Goal: Task Accomplishment & Management: Complete application form

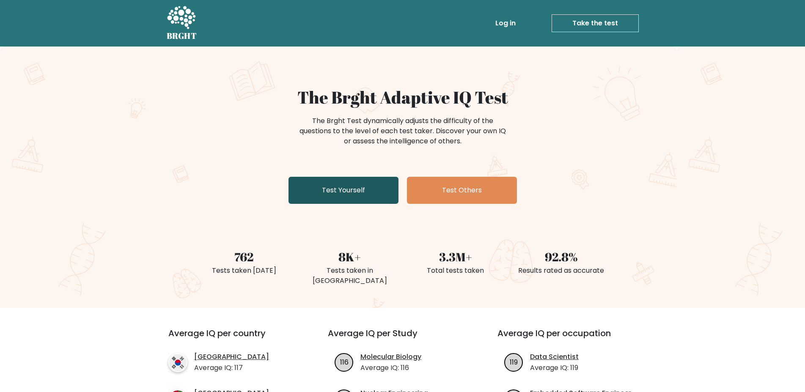
click at [340, 192] on link "Test Yourself" at bounding box center [343, 190] width 110 height 27
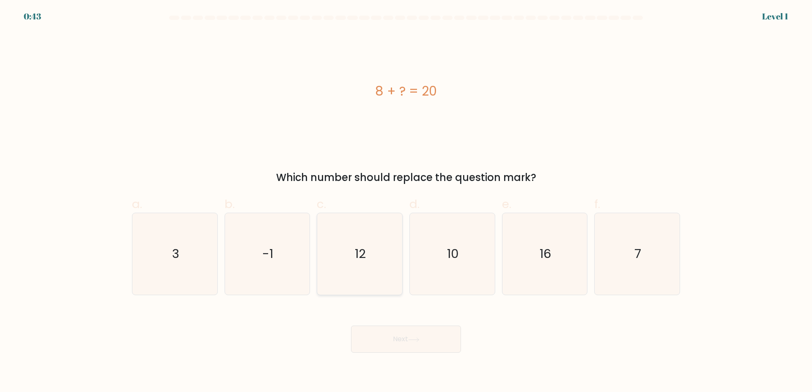
click at [365, 259] on icon "12" at bounding box center [360, 254] width 82 height 82
click at [406, 202] on input "c. 12" at bounding box center [406, 198] width 0 height 5
radio input "true"
click at [446, 343] on button "Next" at bounding box center [406, 339] width 110 height 27
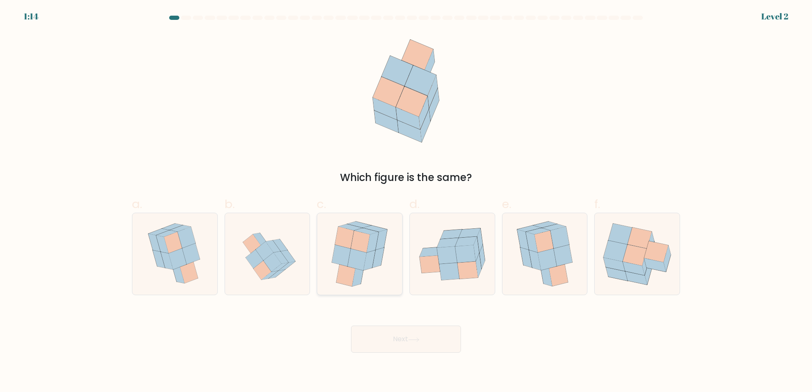
click at [359, 269] on icon at bounding box center [357, 260] width 19 height 22
click at [406, 202] on input "c." at bounding box center [406, 198] width 0 height 5
radio input "true"
click at [426, 335] on button "Next" at bounding box center [406, 339] width 110 height 27
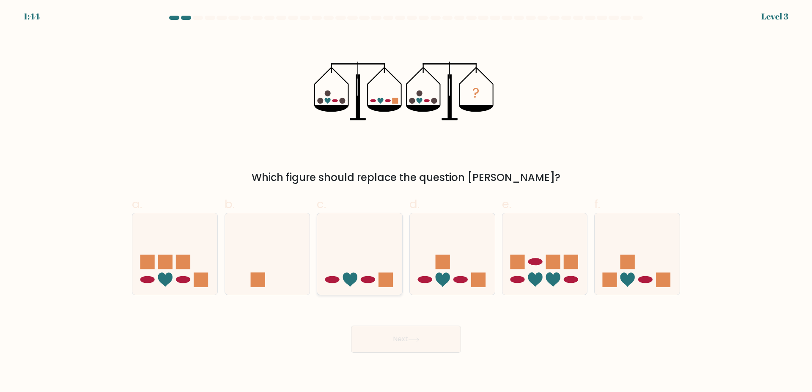
click at [368, 249] on icon at bounding box center [359, 254] width 85 height 70
click at [406, 202] on input "c." at bounding box center [406, 198] width 0 height 5
radio input "true"
click at [413, 344] on button "Next" at bounding box center [406, 339] width 110 height 27
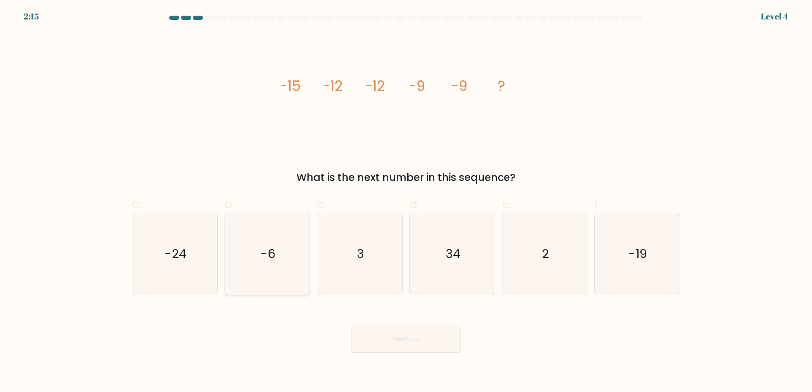
click at [280, 250] on icon "-6" at bounding box center [267, 254] width 82 height 82
click at [406, 202] on input "b. -6" at bounding box center [406, 198] width 0 height 5
radio input "true"
click at [400, 340] on button "Next" at bounding box center [406, 339] width 110 height 27
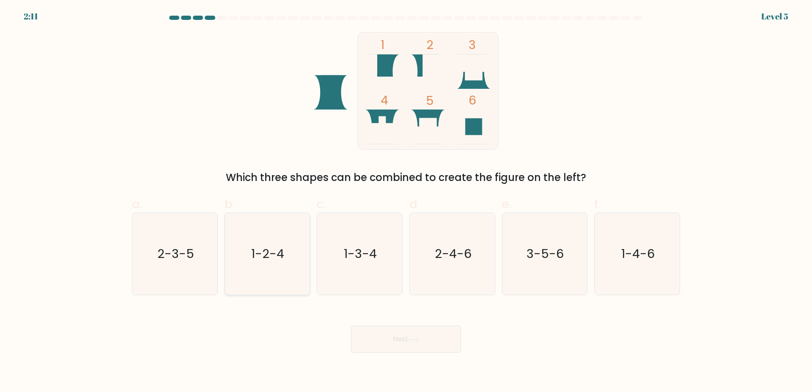
click at [275, 259] on icon "1-2-4" at bounding box center [267, 254] width 82 height 82
click at [406, 202] on input "b. 1-2-4" at bounding box center [406, 198] width 0 height 5
radio input "true"
click at [385, 335] on button "Next" at bounding box center [406, 339] width 110 height 27
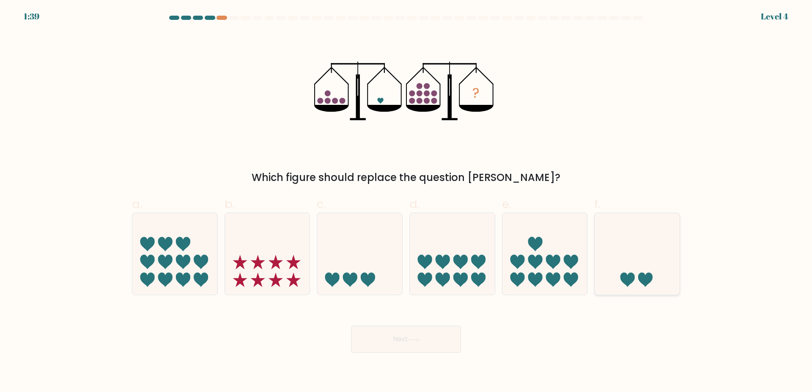
click at [615, 246] on icon at bounding box center [637, 254] width 85 height 70
click at [406, 202] on input "f." at bounding box center [406, 198] width 0 height 5
radio input "true"
click at [428, 335] on button "Next" at bounding box center [406, 339] width 110 height 27
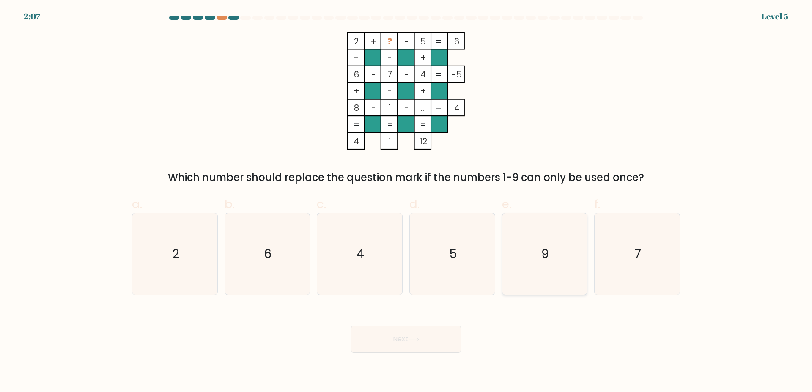
click at [543, 255] on text "9" at bounding box center [546, 254] width 8 height 17
click at [406, 202] on input "e. 9" at bounding box center [406, 198] width 0 height 5
radio input "true"
click at [434, 340] on button "Next" at bounding box center [406, 339] width 110 height 27
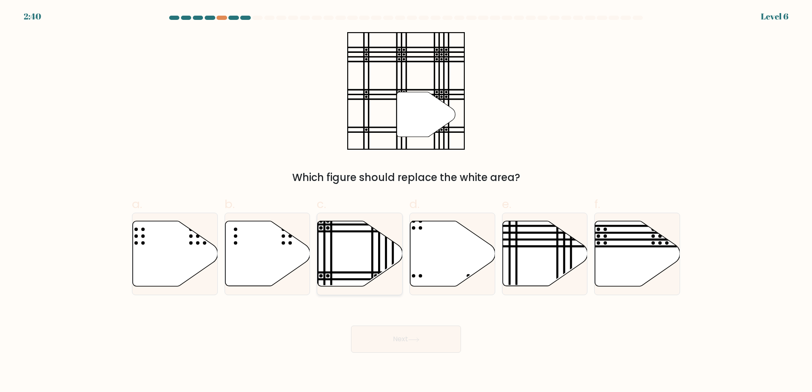
click at [373, 256] on line at bounding box center [373, 219] width 0 height 171
click at [406, 202] on input "c." at bounding box center [406, 198] width 0 height 5
radio input "true"
click at [429, 342] on button "Next" at bounding box center [406, 339] width 110 height 27
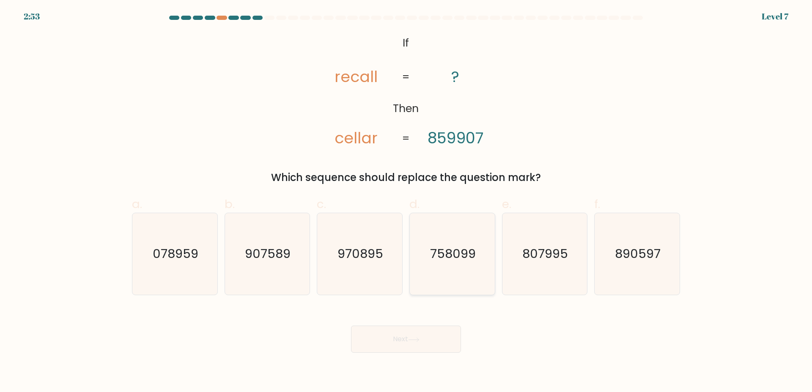
click at [449, 258] on text "758099" at bounding box center [453, 254] width 46 height 17
click at [406, 202] on input "d. 758099" at bounding box center [406, 198] width 0 height 5
radio input "true"
click at [406, 343] on button "Next" at bounding box center [406, 339] width 110 height 27
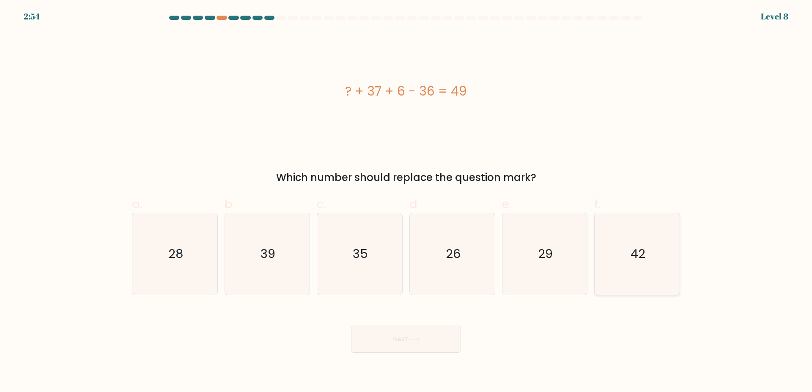
click at [648, 230] on icon "42" at bounding box center [637, 254] width 82 height 82
click at [406, 202] on input "f. 42" at bounding box center [406, 198] width 0 height 5
radio input "true"
click at [412, 342] on icon at bounding box center [413, 340] width 11 height 5
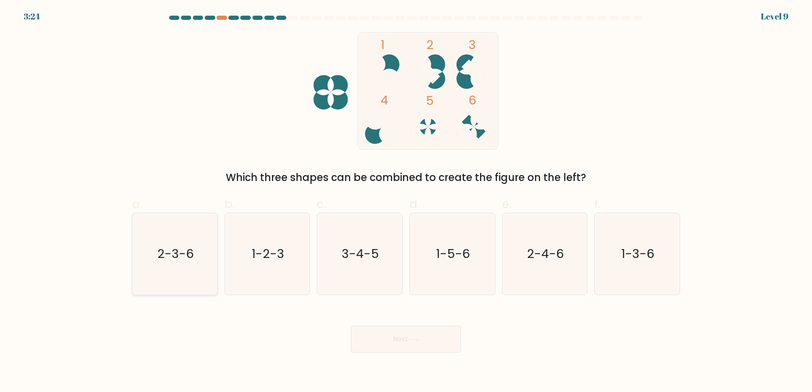
click at [187, 238] on icon "2-3-6" at bounding box center [175, 254] width 82 height 82
click at [406, 202] on input "a. 2-3-6" at bounding box center [406, 198] width 0 height 5
radio input "true"
click at [442, 338] on button "Next" at bounding box center [406, 339] width 110 height 27
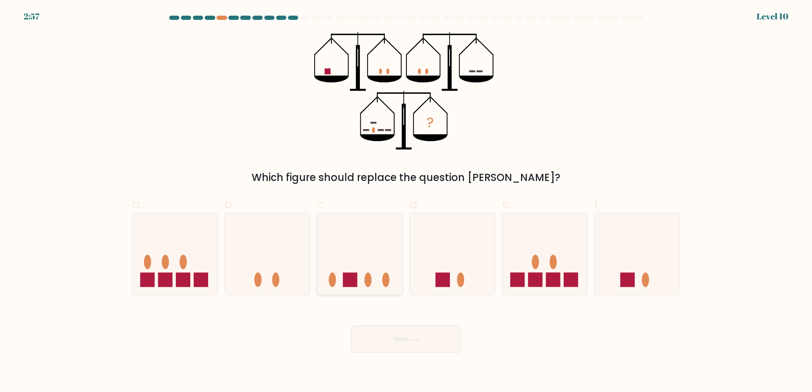
click at [370, 260] on icon at bounding box center [359, 254] width 85 height 70
click at [406, 202] on input "c." at bounding box center [406, 198] width 0 height 5
radio input "true"
click at [424, 339] on button "Next" at bounding box center [406, 339] width 110 height 27
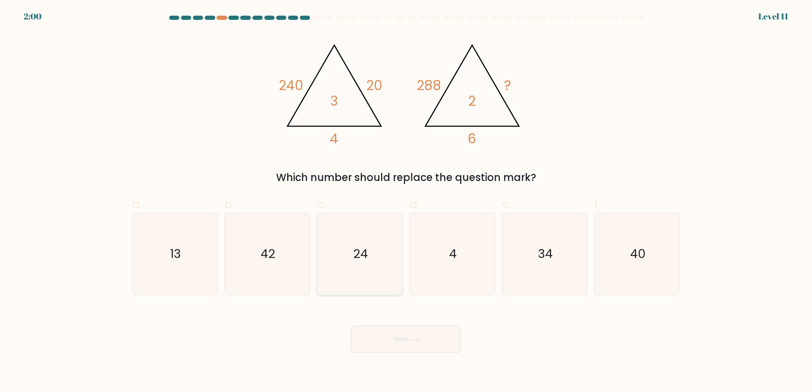
click at [388, 260] on icon "24" at bounding box center [360, 254] width 82 height 82
click at [406, 202] on input "c. 24" at bounding box center [406, 198] width 0 height 5
radio input "true"
click at [404, 333] on button "Next" at bounding box center [406, 339] width 110 height 27
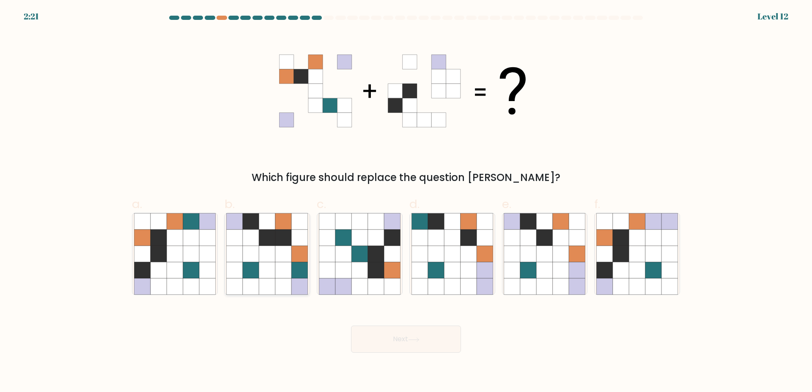
click at [289, 250] on icon at bounding box center [283, 254] width 16 height 16
click at [406, 202] on input "b." at bounding box center [406, 198] width 0 height 5
radio input "true"
click at [190, 267] on icon at bounding box center [191, 270] width 16 height 16
click at [406, 202] on input "a." at bounding box center [406, 198] width 0 height 5
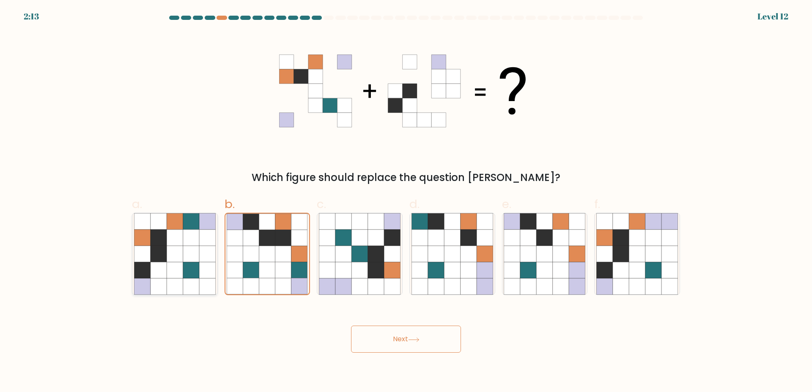
radio input "true"
click at [373, 266] on icon at bounding box center [376, 270] width 16 height 16
click at [406, 202] on input "c." at bounding box center [406, 198] width 0 height 5
radio input "true"
click at [404, 340] on button "Next" at bounding box center [406, 339] width 110 height 27
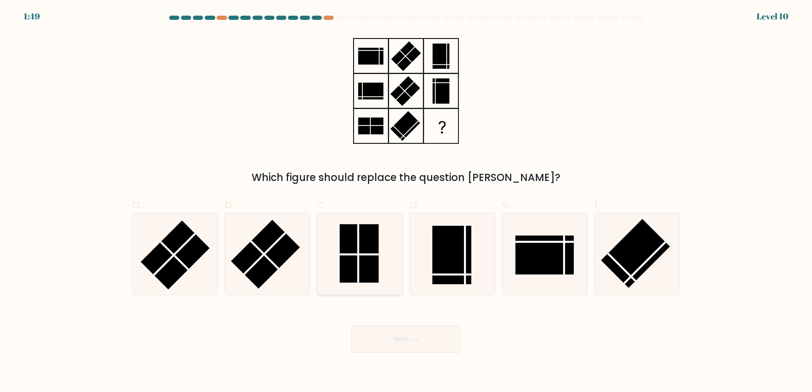
click at [373, 265] on rect at bounding box center [359, 254] width 39 height 58
click at [406, 202] on input "c." at bounding box center [406, 198] width 0 height 5
radio input "true"
click at [531, 255] on rect at bounding box center [545, 255] width 58 height 39
click at [406, 202] on input "e." at bounding box center [406, 198] width 0 height 5
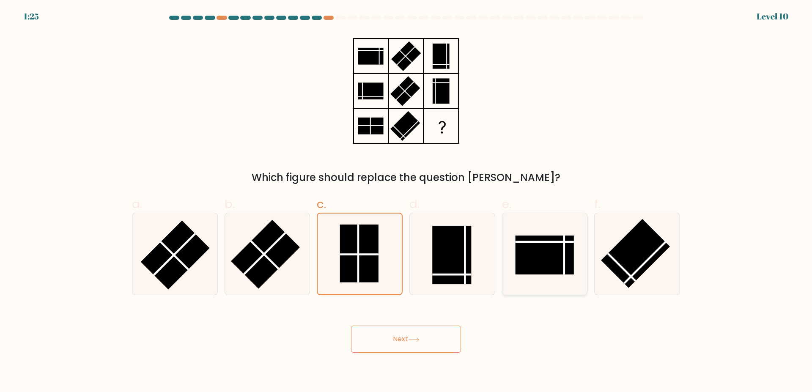
radio input "true"
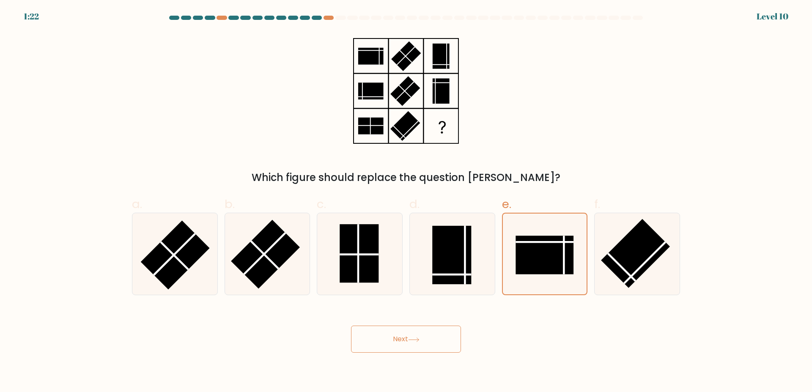
click at [427, 334] on button "Next" at bounding box center [406, 339] width 110 height 27
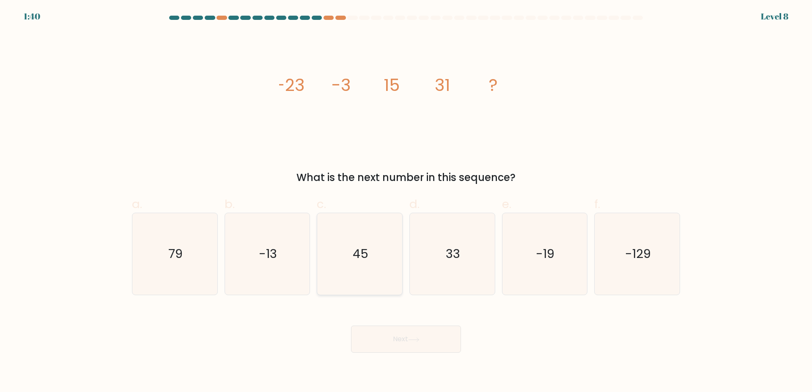
click at [357, 268] on icon "45" at bounding box center [360, 254] width 82 height 82
click at [406, 202] on input "c. 45" at bounding box center [406, 198] width 0 height 5
radio input "true"
click at [414, 336] on button "Next" at bounding box center [406, 339] width 110 height 27
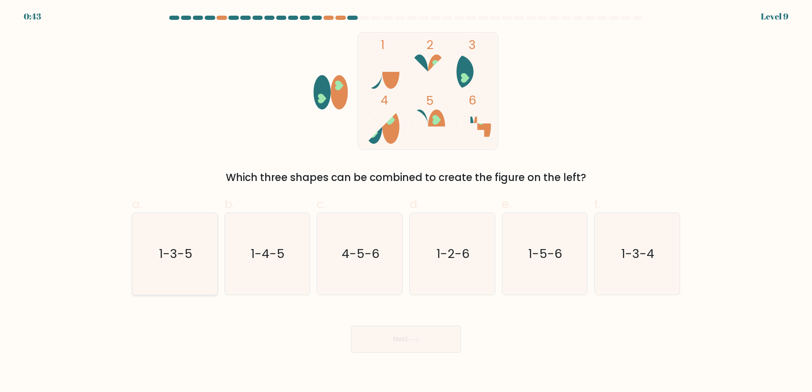
click at [198, 250] on icon "1-3-5" at bounding box center [175, 254] width 82 height 82
click at [406, 202] on input "a. 1-3-5" at bounding box center [406, 198] width 0 height 5
radio input "true"
click at [417, 336] on button "Next" at bounding box center [406, 339] width 110 height 27
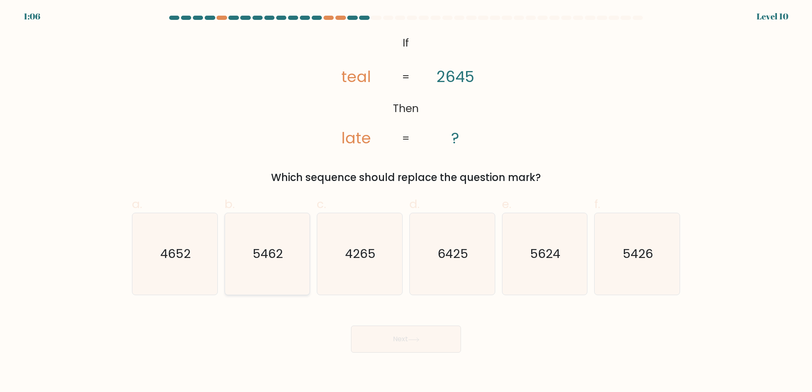
click at [292, 243] on icon "5462" at bounding box center [267, 254] width 82 height 82
click at [406, 202] on input "b. 5462" at bounding box center [406, 198] width 0 height 5
radio input "true"
click at [630, 232] on icon "5426" at bounding box center [637, 254] width 82 height 82
click at [406, 202] on input "f. 5426" at bounding box center [406, 198] width 0 height 5
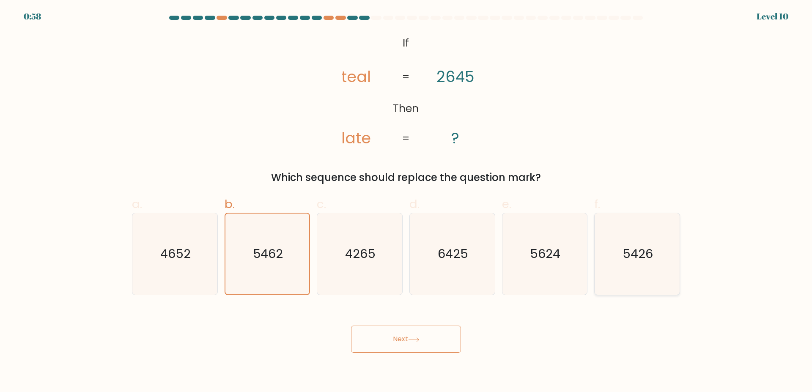
radio input "true"
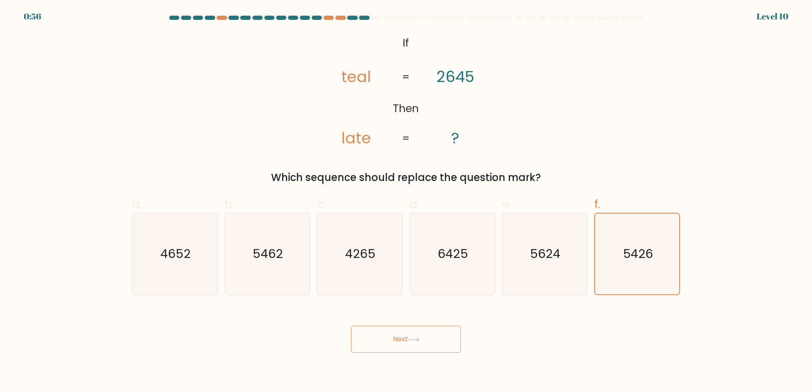
click at [404, 341] on button "Next" at bounding box center [406, 339] width 110 height 27
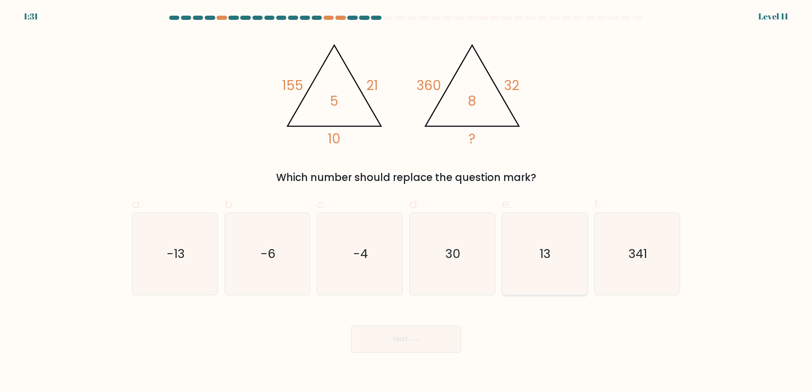
click at [568, 291] on icon "13" at bounding box center [545, 254] width 82 height 82
click at [406, 202] on input "e. 13" at bounding box center [406, 198] width 0 height 5
radio input "true"
click at [408, 344] on button "Next" at bounding box center [406, 339] width 110 height 27
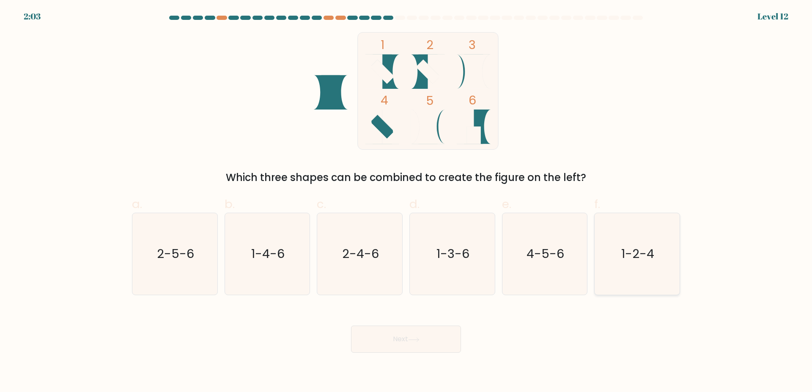
click at [631, 238] on icon "1-2-4" at bounding box center [637, 254] width 82 height 82
click at [406, 202] on input "f. 1-2-4" at bounding box center [406, 198] width 0 height 5
radio input "true"
click at [431, 343] on button "Next" at bounding box center [406, 339] width 110 height 27
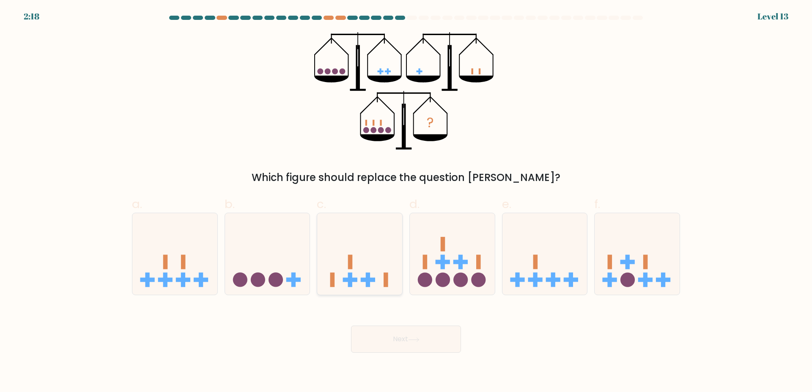
click at [371, 280] on rect at bounding box center [368, 279] width 14 height 4
click at [406, 202] on input "c." at bounding box center [406, 198] width 0 height 5
radio input "true"
click at [259, 267] on icon at bounding box center [267, 254] width 85 height 70
click at [406, 202] on input "b." at bounding box center [406, 198] width 0 height 5
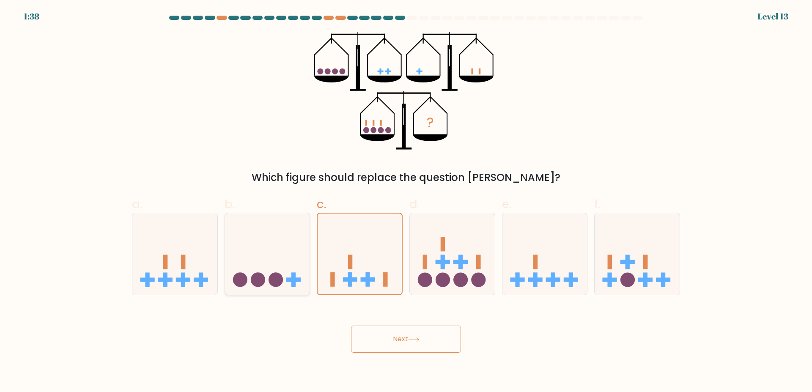
radio input "true"
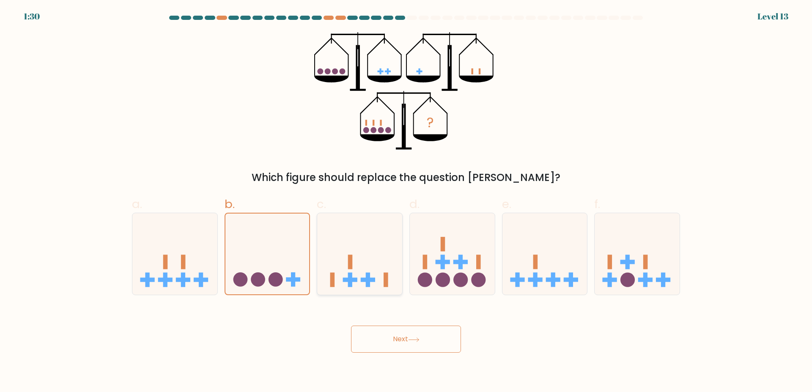
click at [362, 269] on icon at bounding box center [359, 254] width 85 height 70
click at [406, 202] on input "c." at bounding box center [406, 198] width 0 height 5
radio input "true"
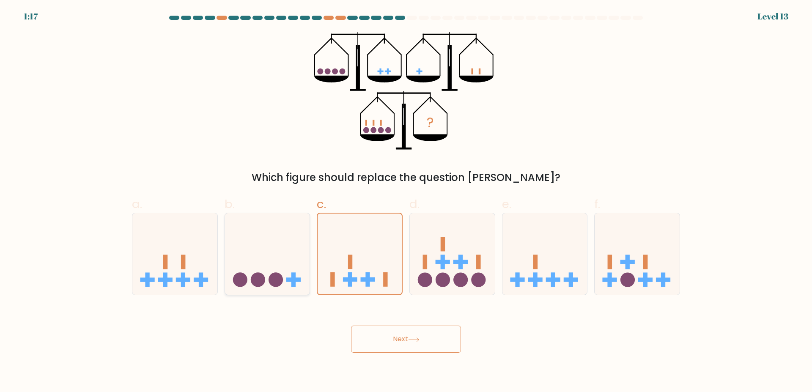
click at [291, 285] on icon at bounding box center [267, 254] width 85 height 70
click at [406, 202] on input "b." at bounding box center [406, 198] width 0 height 5
radio input "true"
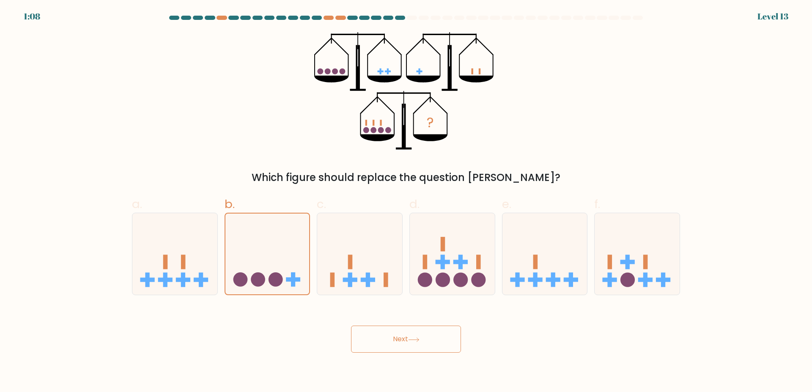
click at [388, 344] on button "Next" at bounding box center [406, 339] width 110 height 27
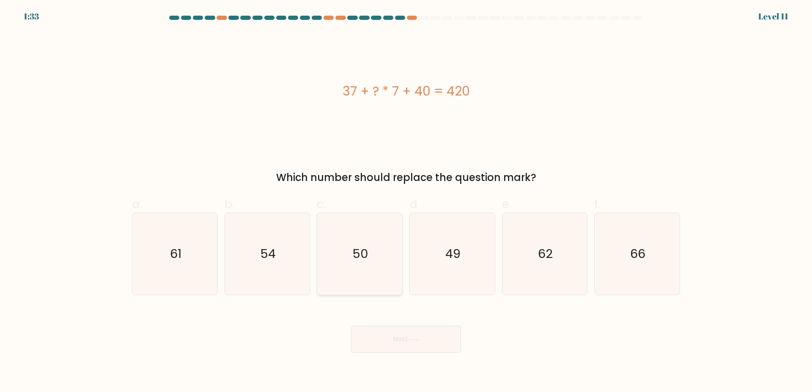
click at [348, 266] on icon "50" at bounding box center [360, 254] width 82 height 82
click at [406, 202] on input "c. 50" at bounding box center [406, 198] width 0 height 5
radio input "true"
click at [406, 342] on button "Next" at bounding box center [406, 339] width 110 height 27
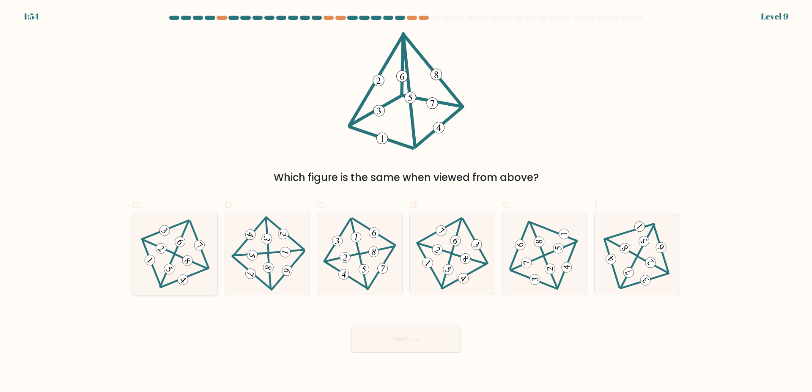
click at [182, 272] on icon at bounding box center [175, 254] width 66 height 65
click at [406, 202] on input "a." at bounding box center [406, 198] width 0 height 5
radio input "true"
click at [413, 341] on icon at bounding box center [413, 340] width 11 height 5
click at [395, 336] on button "Next" at bounding box center [406, 339] width 110 height 27
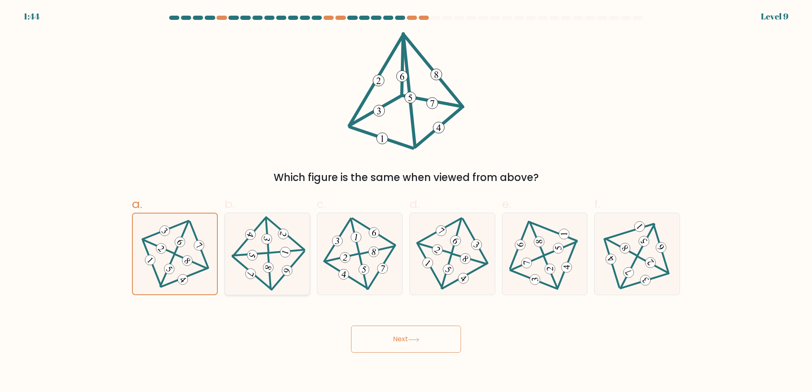
click at [252, 246] on icon at bounding box center [268, 254] width 66 height 65
click at [406, 202] on input "b." at bounding box center [406, 198] width 0 height 5
radio input "true"
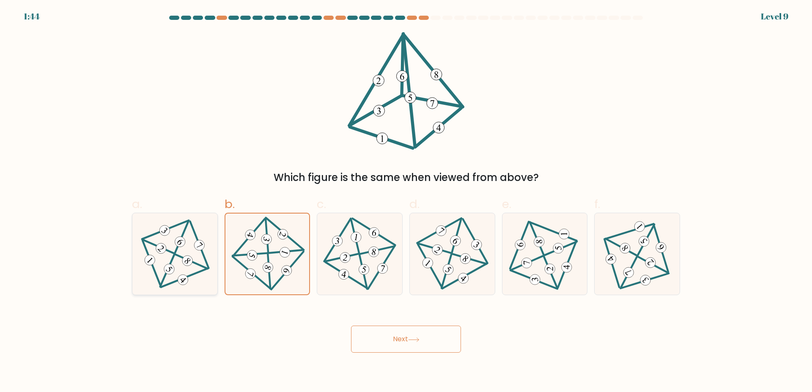
click at [190, 253] on icon at bounding box center [175, 254] width 66 height 65
click at [406, 202] on input "a." at bounding box center [406, 198] width 0 height 5
radio input "true"
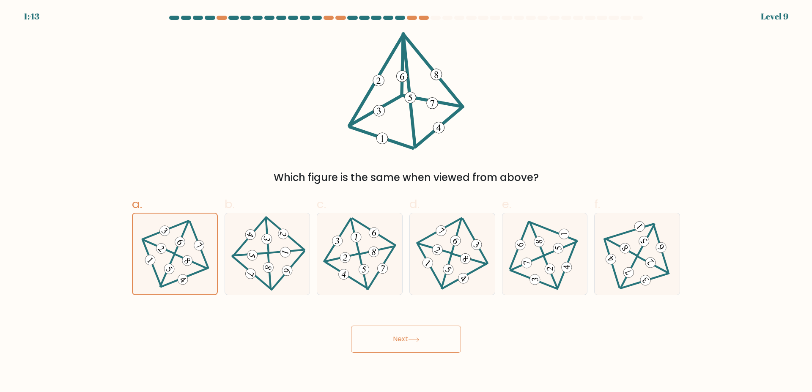
click at [386, 339] on button "Next" at bounding box center [406, 339] width 110 height 27
click at [307, 340] on div "Next" at bounding box center [406, 328] width 558 height 47
click at [261, 253] on icon at bounding box center [268, 254] width 66 height 65
click at [406, 202] on input "b." at bounding box center [406, 198] width 0 height 5
radio input "true"
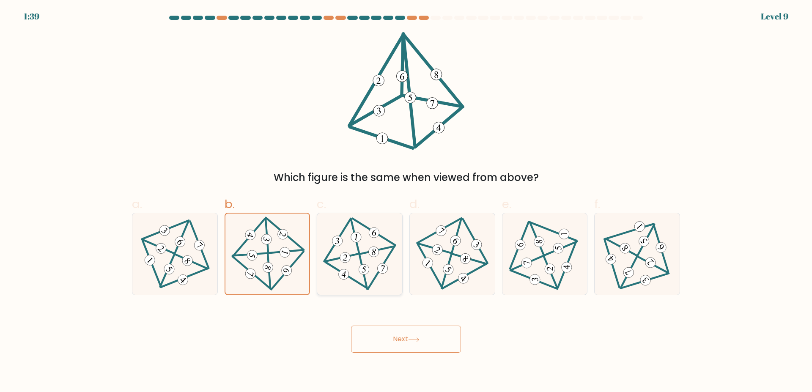
click at [339, 246] on icon at bounding box center [360, 254] width 67 height 65
click at [406, 202] on input "c." at bounding box center [406, 198] width 0 height 5
radio input "true"
click at [463, 244] on icon at bounding box center [452, 254] width 66 height 65
click at [406, 202] on input "d." at bounding box center [406, 198] width 0 height 5
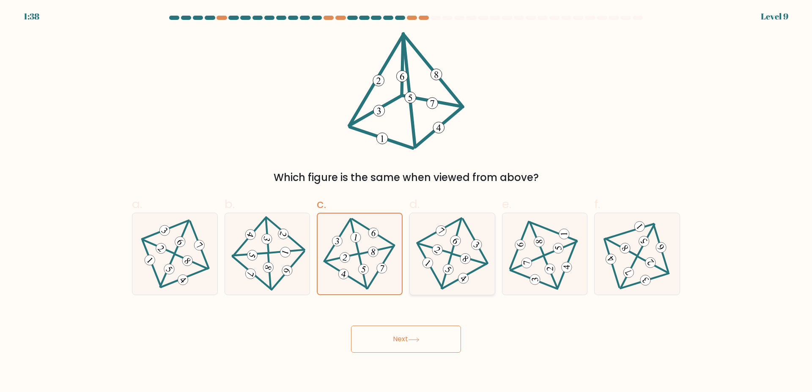
radio input "true"
click at [215, 243] on div at bounding box center [175, 254] width 86 height 82
click at [406, 202] on input "a." at bounding box center [406, 198] width 0 height 5
radio input "true"
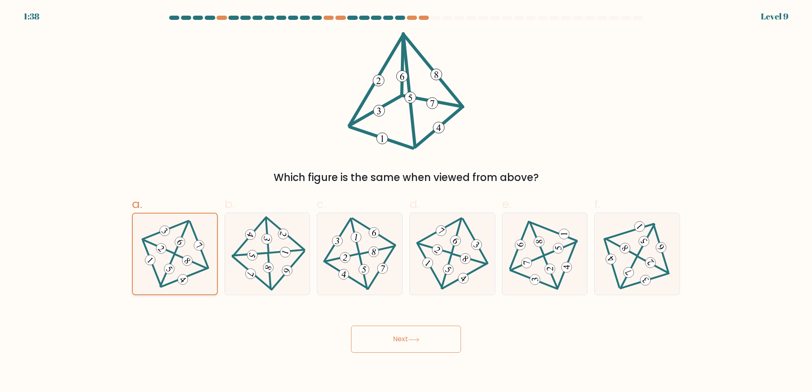
click at [211, 243] on div at bounding box center [175, 254] width 86 height 82
click at [406, 202] on input "a." at bounding box center [406, 198] width 0 height 5
click at [211, 243] on div at bounding box center [175, 254] width 86 height 82
click at [406, 202] on input "a." at bounding box center [406, 198] width 0 height 5
click at [294, 253] on icon at bounding box center [268, 254] width 66 height 65
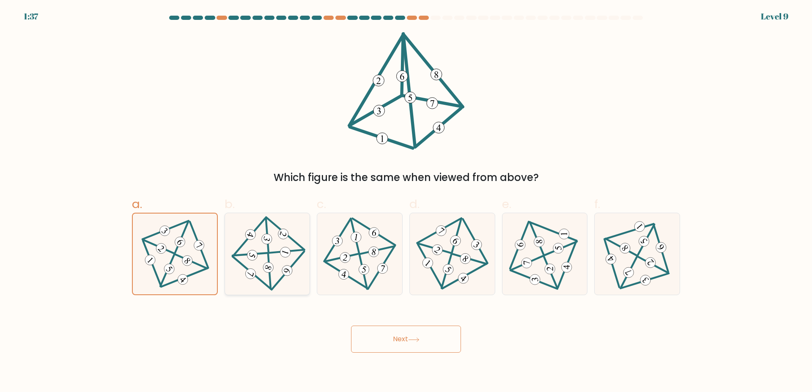
click at [406, 202] on input "b." at bounding box center [406, 198] width 0 height 5
radio input "true"
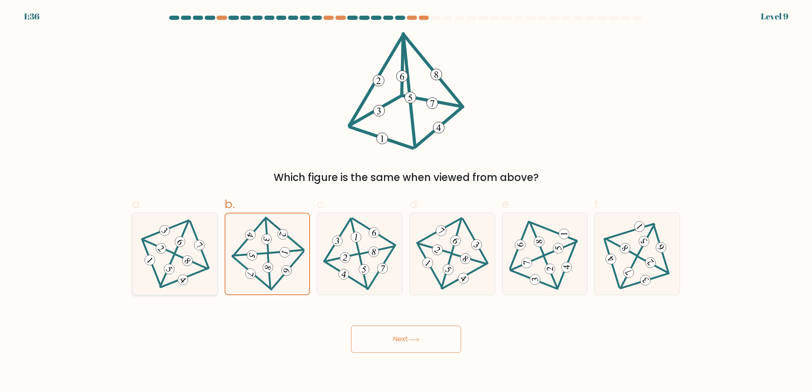
click at [176, 254] on 200 at bounding box center [192, 261] width 32 height 33
click at [406, 202] on input "a." at bounding box center [406, 198] width 0 height 5
radio input "true"
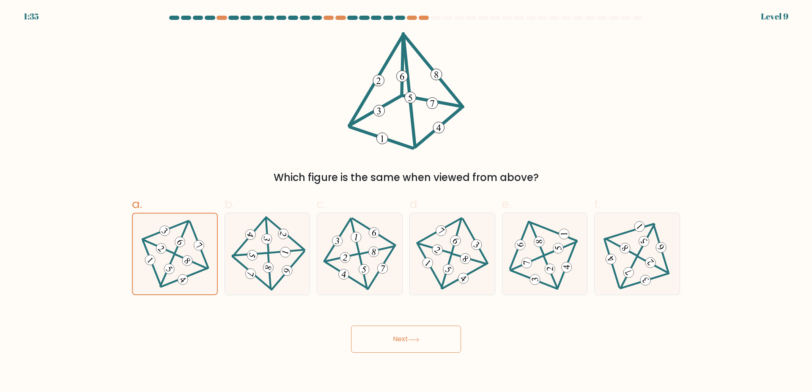
click at [398, 344] on button "Next" at bounding box center [406, 339] width 110 height 27
click at [397, 344] on button "Next" at bounding box center [406, 339] width 110 height 27
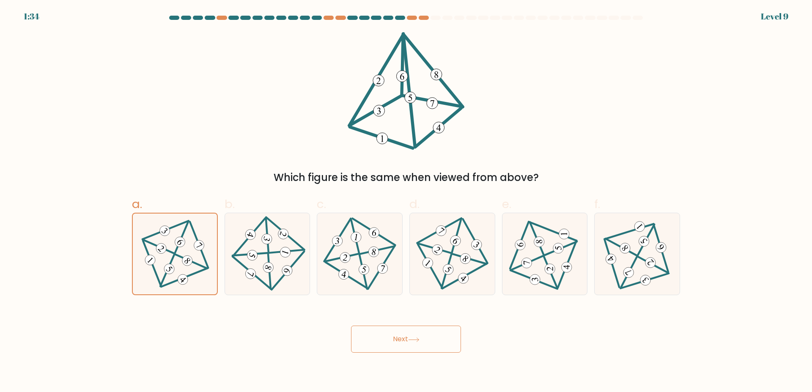
click at [397, 344] on button "Next" at bounding box center [406, 339] width 110 height 27
click at [533, 250] on icon at bounding box center [544, 254] width 67 height 65
click at [406, 202] on input "e." at bounding box center [406, 198] width 0 height 5
radio input "true"
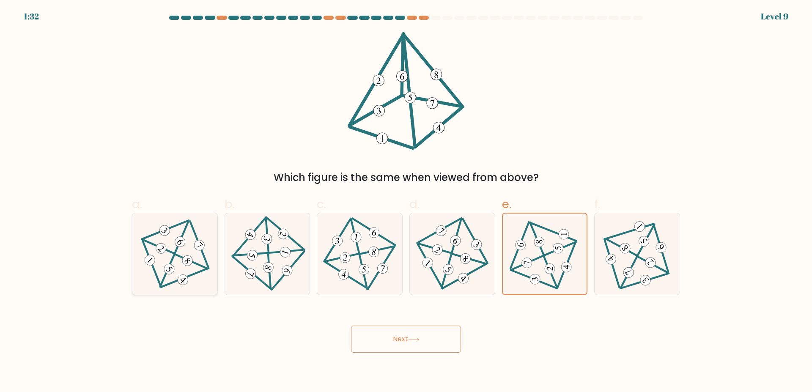
click at [176, 248] on icon at bounding box center [175, 254] width 66 height 65
click at [406, 202] on input "a." at bounding box center [406, 198] width 0 height 5
radio input "true"
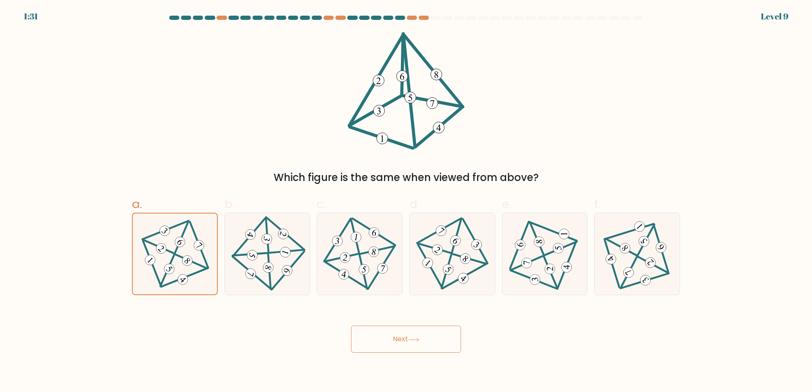
click at [382, 336] on button "Next" at bounding box center [406, 339] width 110 height 27
click at [381, 336] on button "Next" at bounding box center [406, 339] width 110 height 27
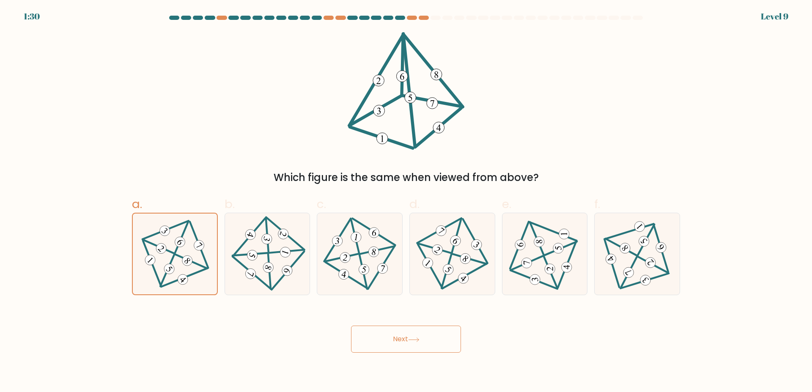
click at [381, 336] on button "Next" at bounding box center [406, 339] width 110 height 27
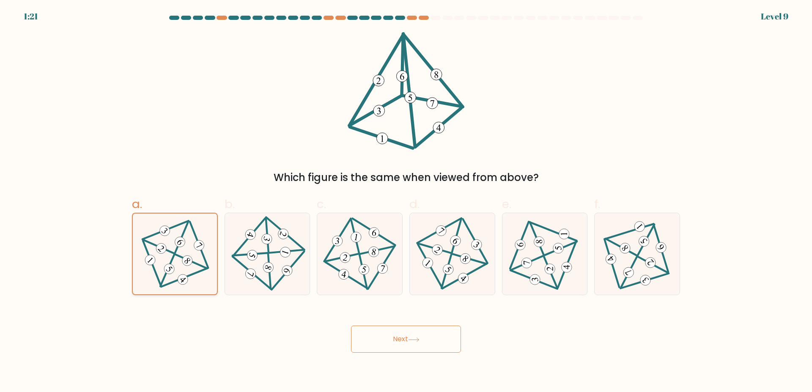
click at [178, 251] on icon at bounding box center [175, 254] width 66 height 65
click at [406, 202] on input "a." at bounding box center [406, 198] width 0 height 5
click at [179, 251] on icon at bounding box center [175, 254] width 66 height 65
click at [406, 202] on input "a." at bounding box center [406, 198] width 0 height 5
click at [180, 251] on icon at bounding box center [175, 254] width 66 height 65
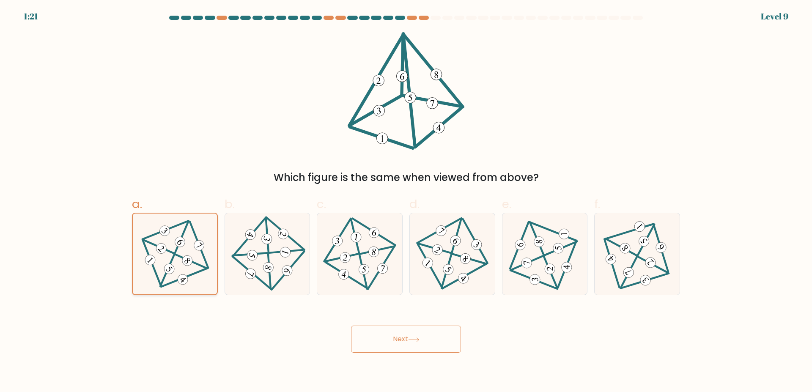
click at [406, 202] on input "a." at bounding box center [406, 198] width 0 height 5
click at [420, 346] on button "Next" at bounding box center [406, 339] width 110 height 27
click at [419, 346] on button "Next" at bounding box center [406, 339] width 110 height 27
click at [418, 345] on button "Next" at bounding box center [406, 339] width 110 height 27
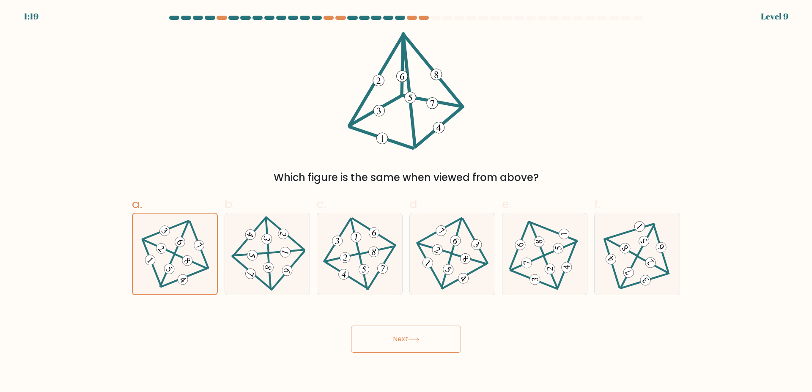
click at [417, 345] on button "Next" at bounding box center [406, 339] width 110 height 27
click at [386, 338] on button "Next" at bounding box center [406, 339] width 110 height 27
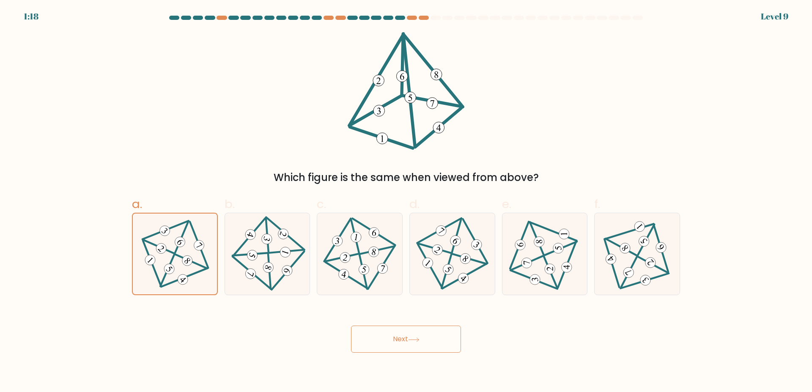
click at [386, 338] on button "Next" at bounding box center [406, 339] width 110 height 27
click at [228, 225] on div at bounding box center [268, 254] width 86 height 82
click at [406, 202] on input "b." at bounding box center [406, 198] width 0 height 5
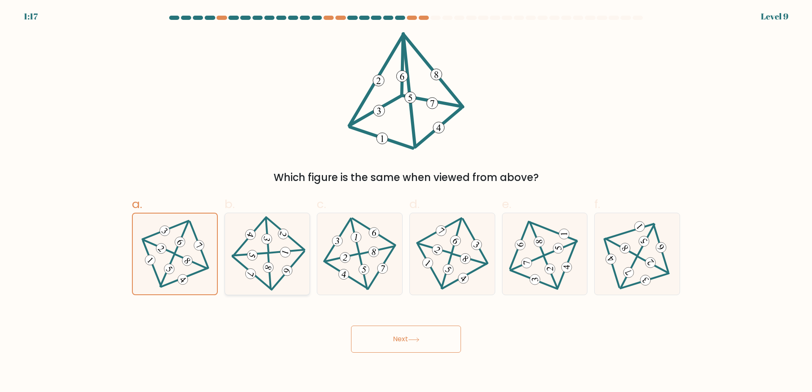
radio input "true"
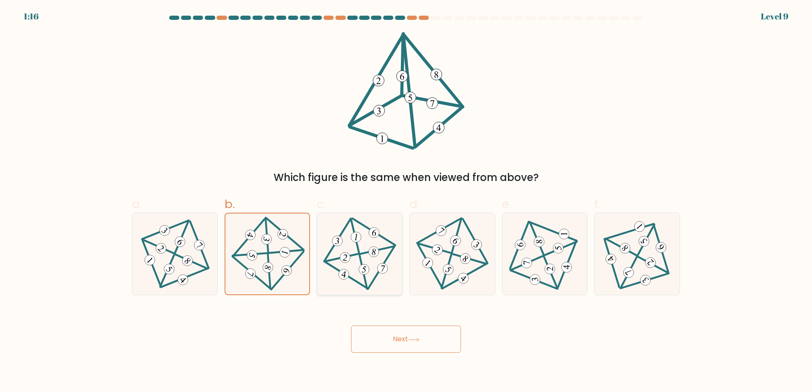
click at [340, 240] on 709 at bounding box center [337, 241] width 12 height 12
click at [406, 202] on input "c." at bounding box center [406, 198] width 0 height 5
radio input "true"
click at [468, 235] on icon at bounding box center [452, 254] width 66 height 65
click at [406, 202] on input "d." at bounding box center [406, 198] width 0 height 5
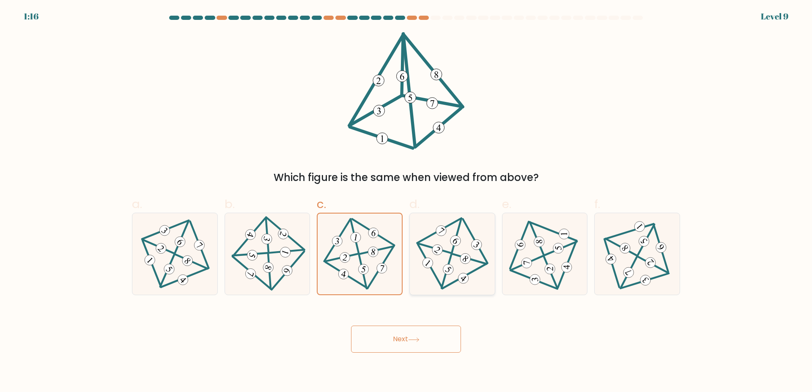
radio input "true"
click at [530, 241] on icon at bounding box center [544, 254] width 67 height 65
click at [406, 202] on input "e." at bounding box center [406, 198] width 0 height 5
radio input "true"
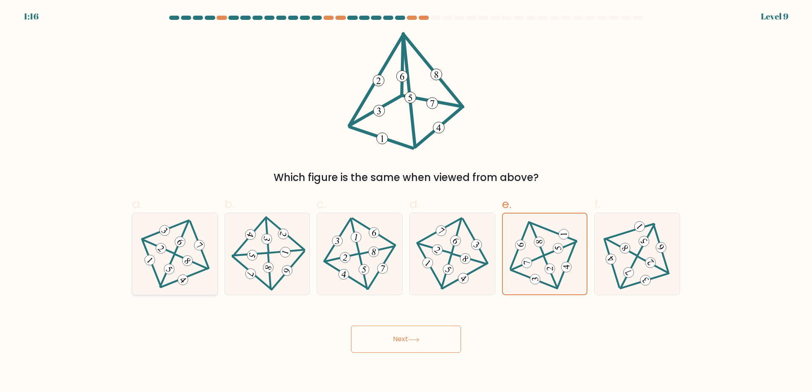
click at [208, 241] on div at bounding box center [175, 254] width 86 height 82
click at [406, 202] on input "a." at bounding box center [406, 198] width 0 height 5
radio input "true"
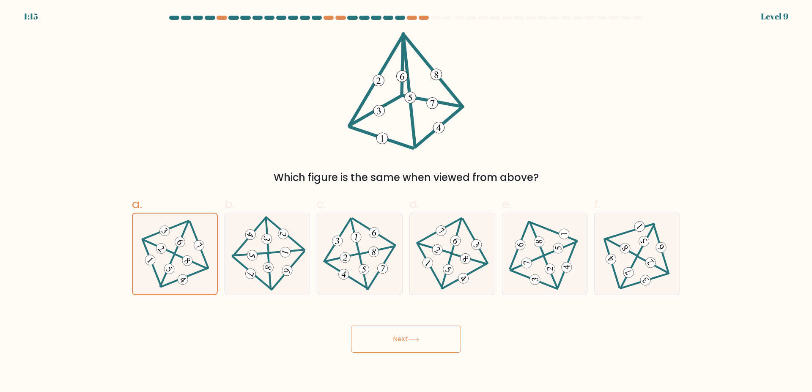
click at [393, 343] on button "Next" at bounding box center [406, 339] width 110 height 27
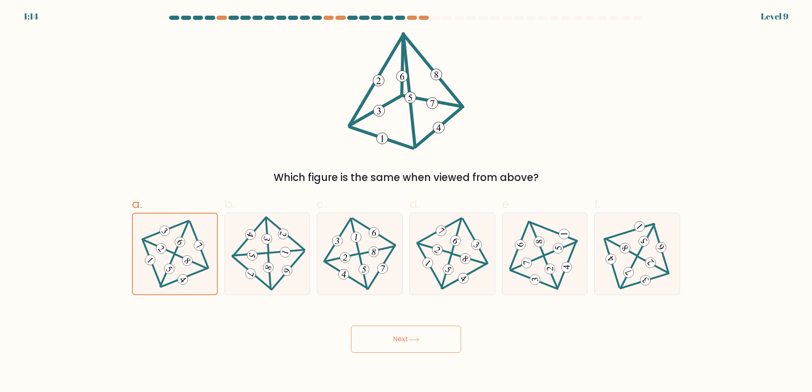
click at [393, 343] on button "Next" at bounding box center [406, 339] width 110 height 27
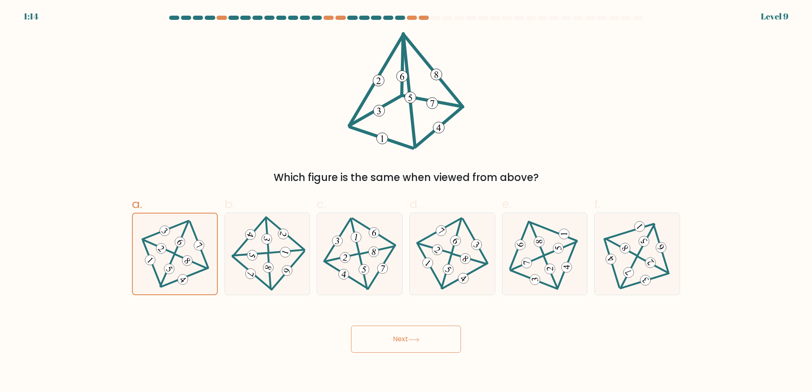
click at [393, 343] on button "Next" at bounding box center [406, 339] width 110 height 27
click at [359, 265] on icon at bounding box center [360, 254] width 67 height 65
click at [406, 202] on input "c." at bounding box center [406, 198] width 0 height 5
radio input "true"
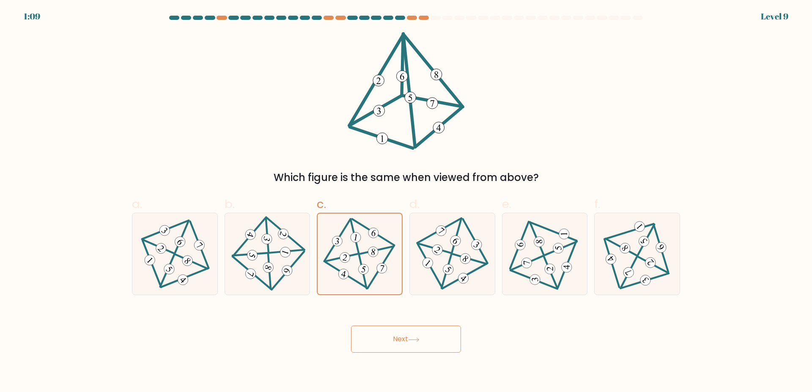
click at [398, 335] on button "Next" at bounding box center [406, 339] width 110 height 27
click at [213, 255] on div at bounding box center [175, 254] width 86 height 82
click at [406, 202] on input "a." at bounding box center [406, 198] width 0 height 5
radio input "true"
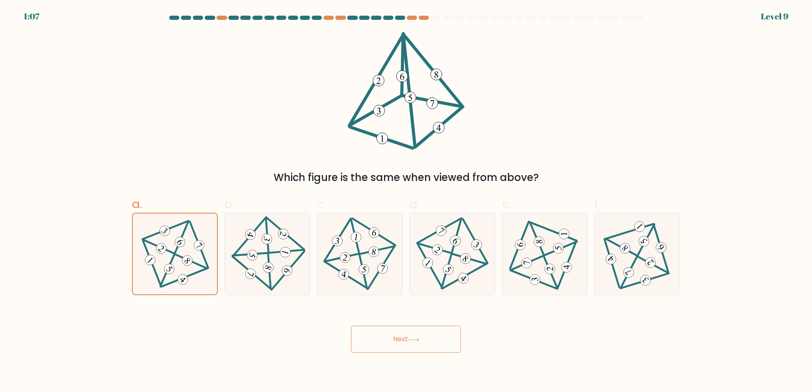
click at [364, 329] on button "Next" at bounding box center [406, 339] width 110 height 27
click at [467, 131] on div "Which figure is the same when viewed from above?" at bounding box center [406, 108] width 558 height 153
click at [453, 115] on 12 at bounding box center [438, 127] width 45 height 38
click at [429, 345] on button "Next" at bounding box center [406, 339] width 110 height 27
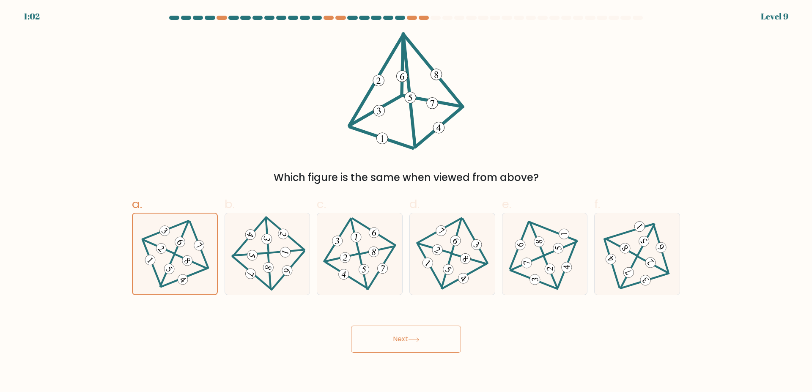
click at [429, 345] on button "Next" at bounding box center [406, 339] width 110 height 27
click at [432, 341] on button "Next" at bounding box center [406, 339] width 110 height 27
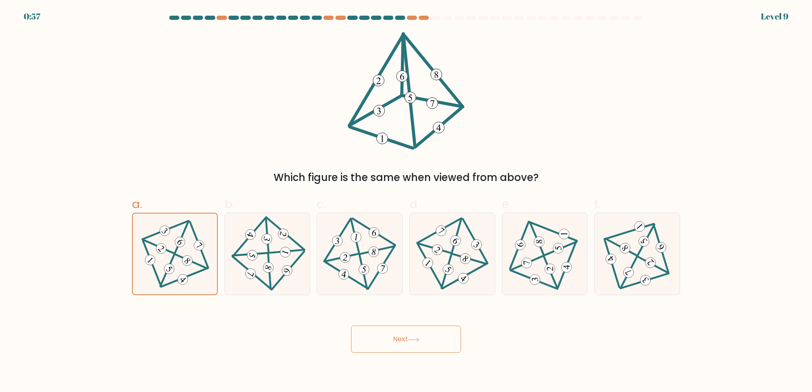
click at [432, 341] on button "Next" at bounding box center [406, 339] width 110 height 27
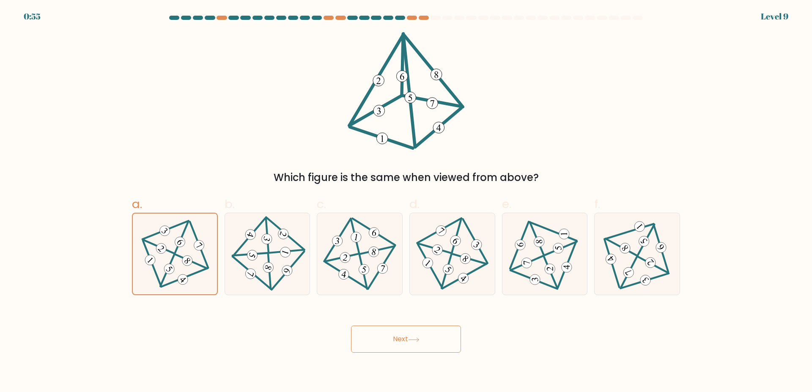
click at [432, 341] on button "Next" at bounding box center [406, 339] width 110 height 27
click at [432, 340] on button "Next" at bounding box center [406, 339] width 110 height 27
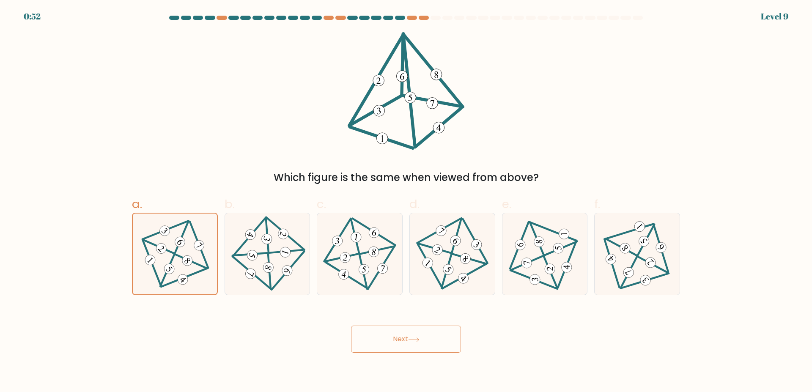
click at [432, 340] on button "Next" at bounding box center [406, 339] width 110 height 27
click at [442, 274] on icon at bounding box center [452, 254] width 66 height 65
click at [406, 202] on input "d." at bounding box center [406, 198] width 0 height 5
radio input "true"
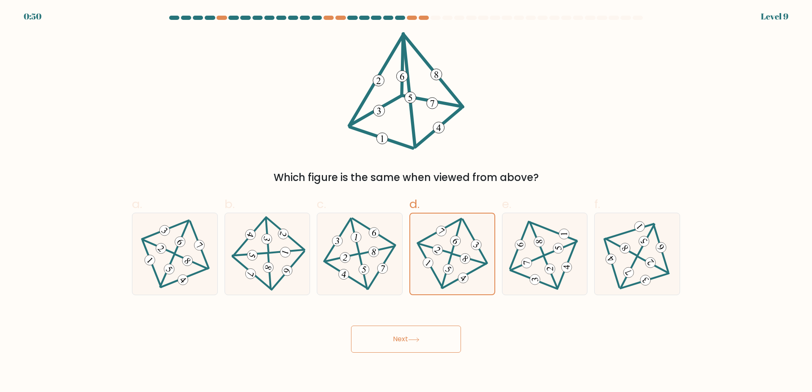
click at [427, 338] on button "Next" at bounding box center [406, 339] width 110 height 27
click at [426, 338] on button "Next" at bounding box center [406, 339] width 110 height 27
click at [207, 251] on icon at bounding box center [175, 254] width 66 height 65
click at [406, 202] on input "a." at bounding box center [406, 198] width 0 height 5
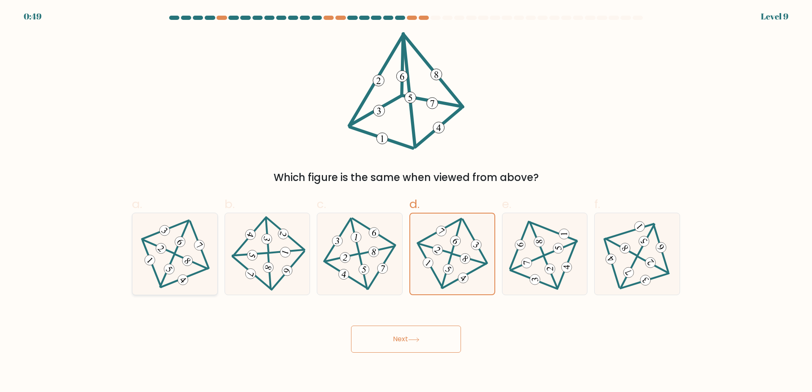
radio input "true"
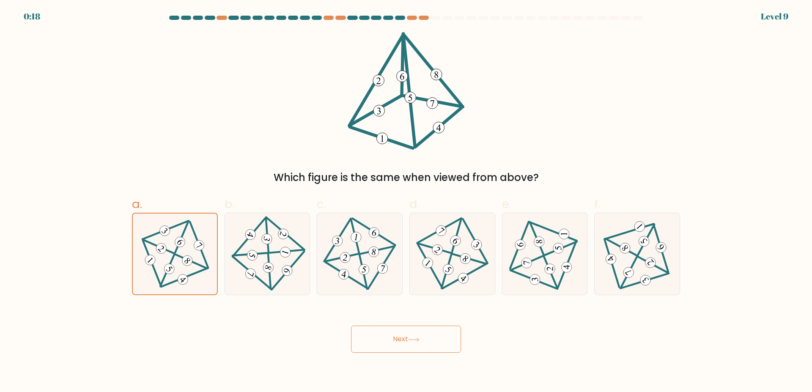
click at [404, 335] on button "Next" at bounding box center [406, 339] width 110 height 27
click at [403, 335] on button "Next" at bounding box center [406, 339] width 110 height 27
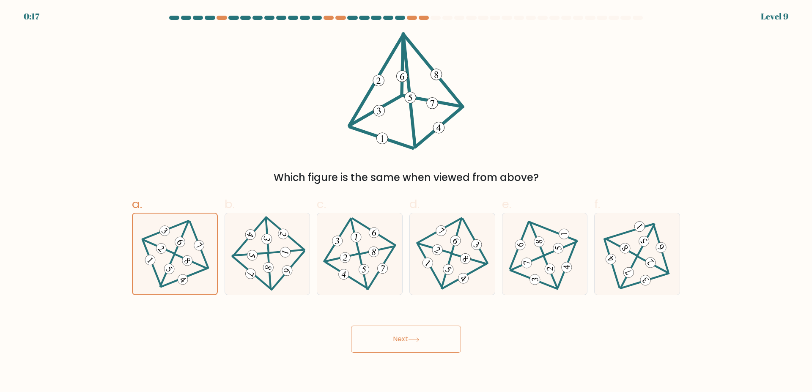
click at [403, 335] on button "Next" at bounding box center [406, 339] width 110 height 27
click at [406, 347] on button "Next" at bounding box center [406, 339] width 110 height 27
